Goal: Information Seeking & Learning: Find specific fact

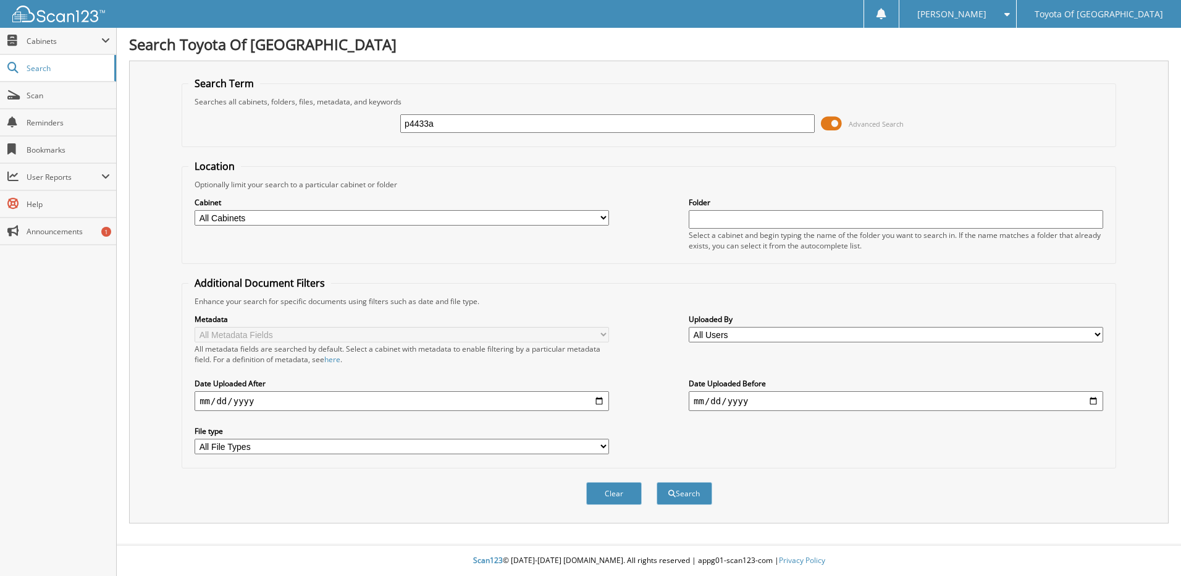
type input "p4433a"
click at [656, 482] on button "Search" at bounding box center [684, 493] width 56 height 23
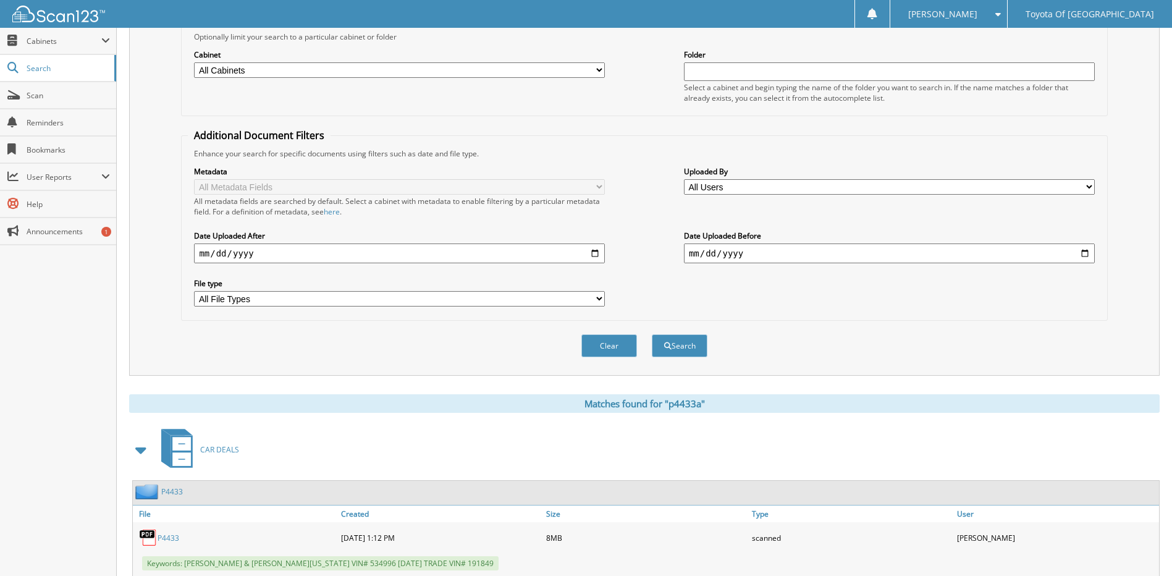
scroll to position [338, 0]
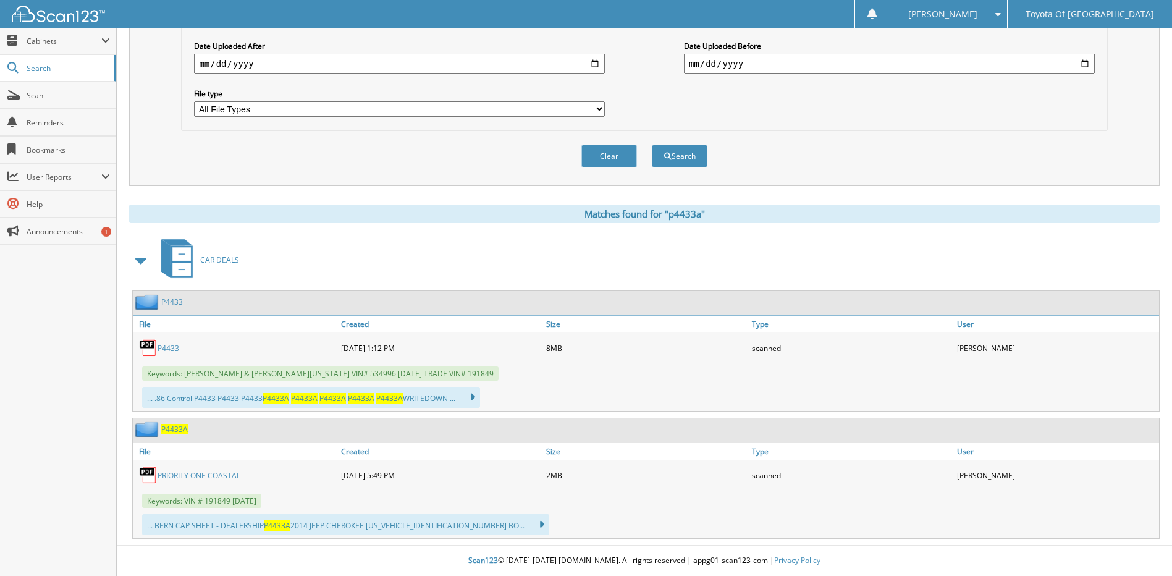
click at [190, 479] on link "PRIORITY ONE COASTAL" at bounding box center [198, 475] width 83 height 10
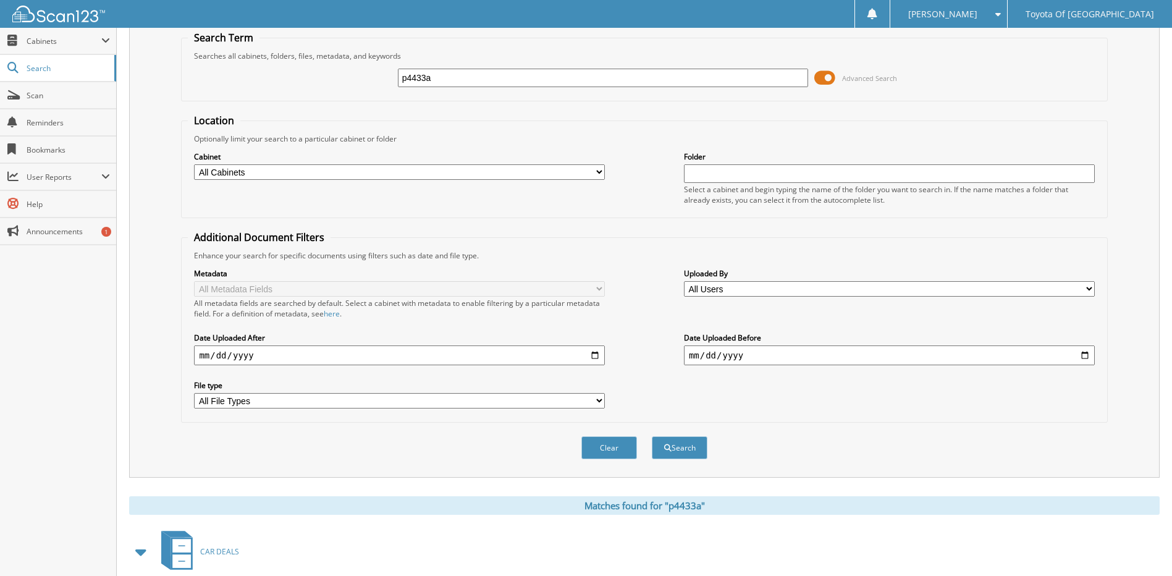
scroll to position [0, 0]
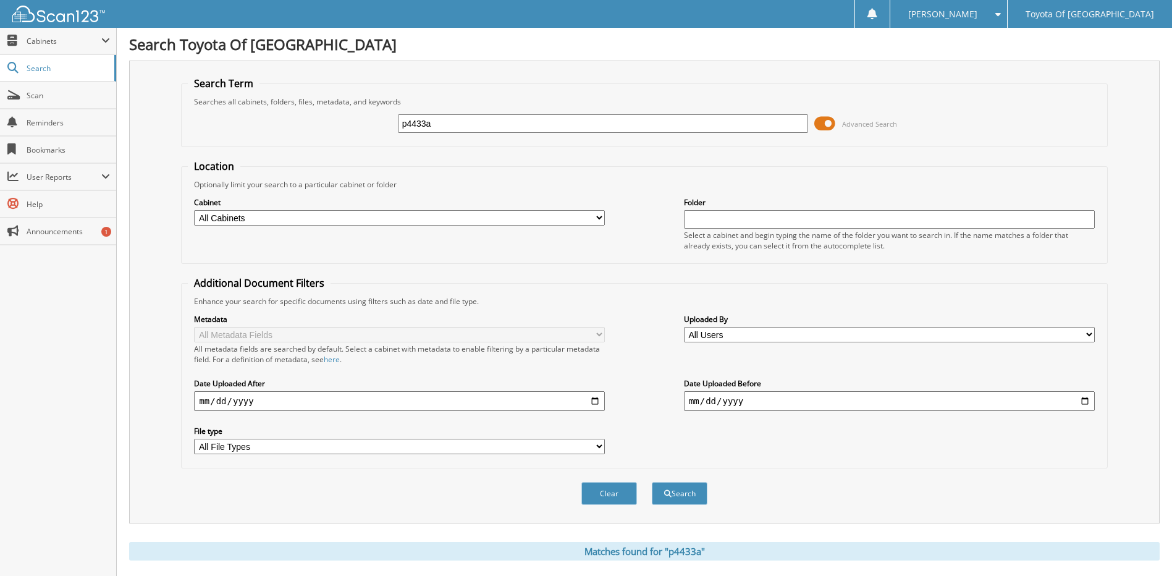
drag, startPoint x: 434, startPoint y: 125, endPoint x: 256, endPoint y: 147, distance: 178.6
click at [258, 147] on form "Search Term Searches all cabinets, folders, files, metadata, and keywords p4433…" at bounding box center [644, 298] width 926 height 442
type input "p4547a"
click at [652, 482] on button "Search" at bounding box center [680, 493] width 56 height 23
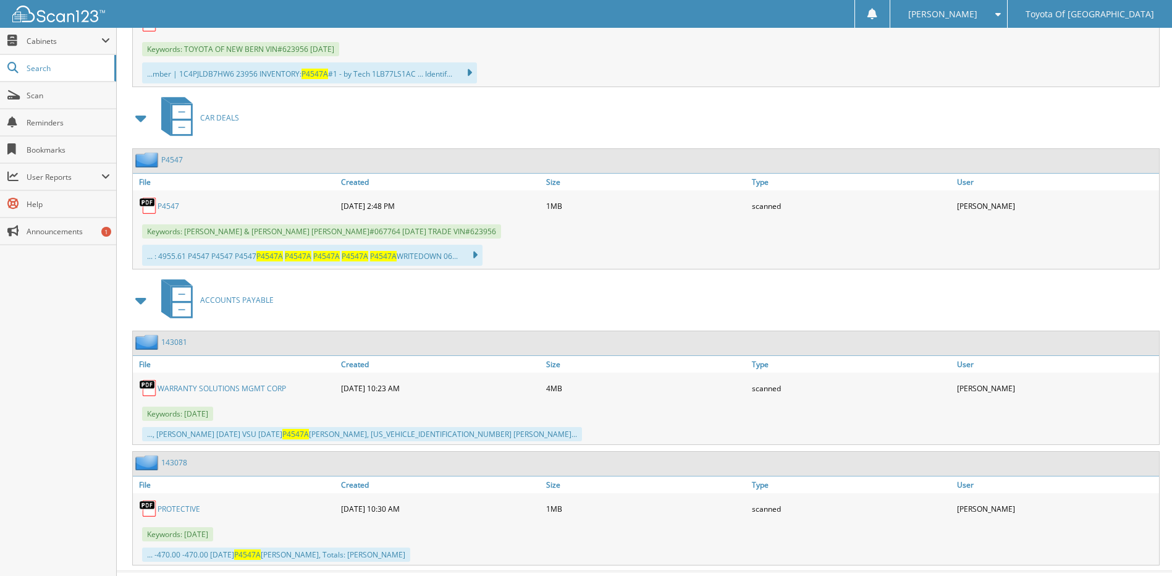
scroll to position [679, 0]
